Goal: Transaction & Acquisition: Subscribe to service/newsletter

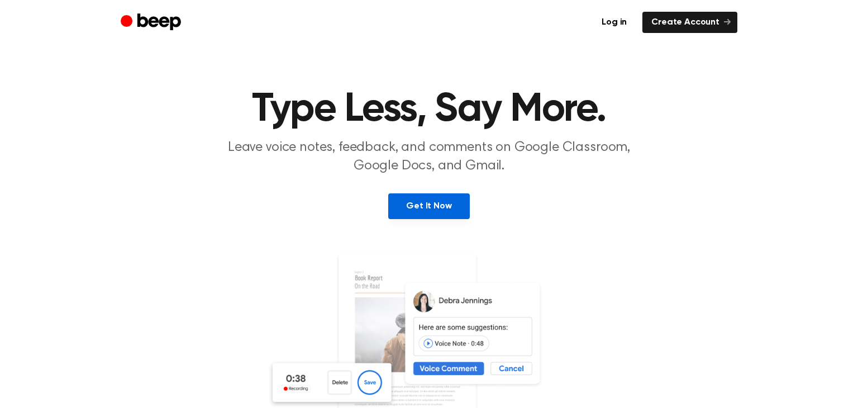
click at [438, 213] on link "Get It Now" at bounding box center [428, 206] width 81 height 26
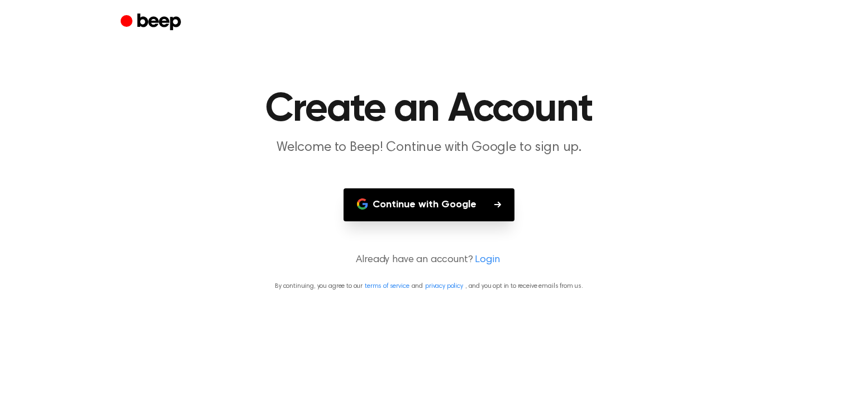
click at [438, 213] on button "Continue with Google" at bounding box center [429, 204] width 171 height 33
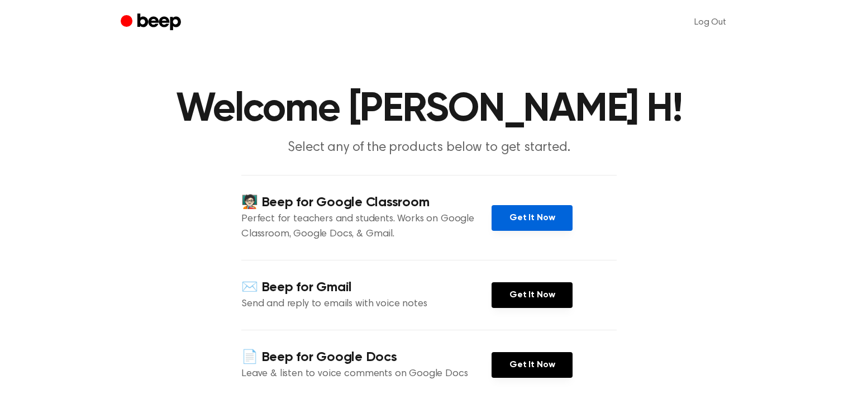
click at [552, 214] on link "Get It Now" at bounding box center [532, 218] width 81 height 26
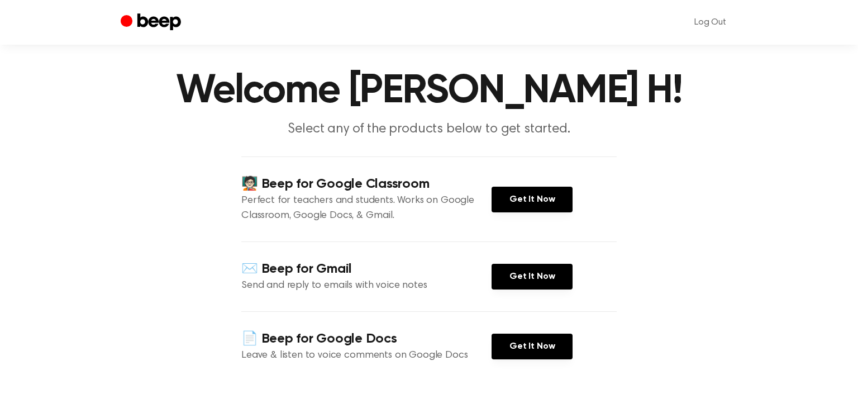
scroll to position [19, 0]
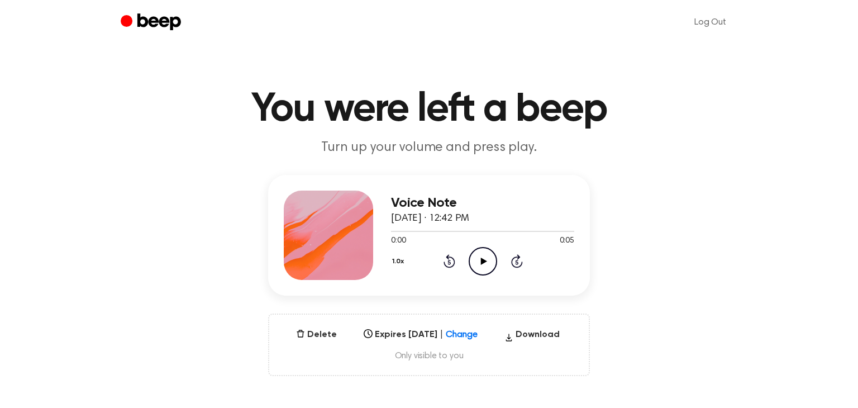
click at [482, 253] on icon "Play Audio" at bounding box center [483, 261] width 29 height 29
click at [481, 258] on icon at bounding box center [483, 261] width 5 height 7
